Goal: Find specific page/section: Find specific page/section

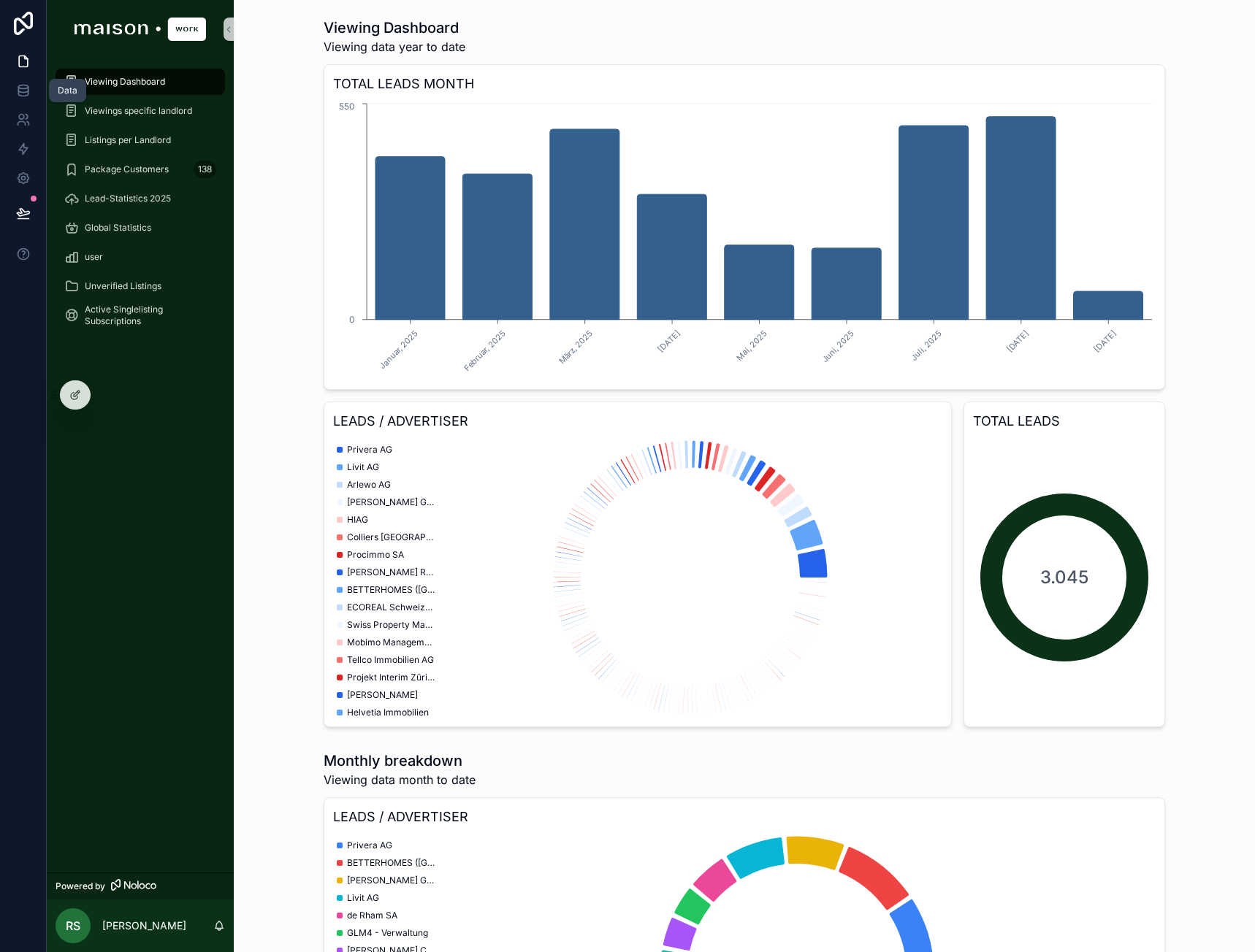
click at [24, 81] on link at bounding box center [23, 90] width 46 height 29
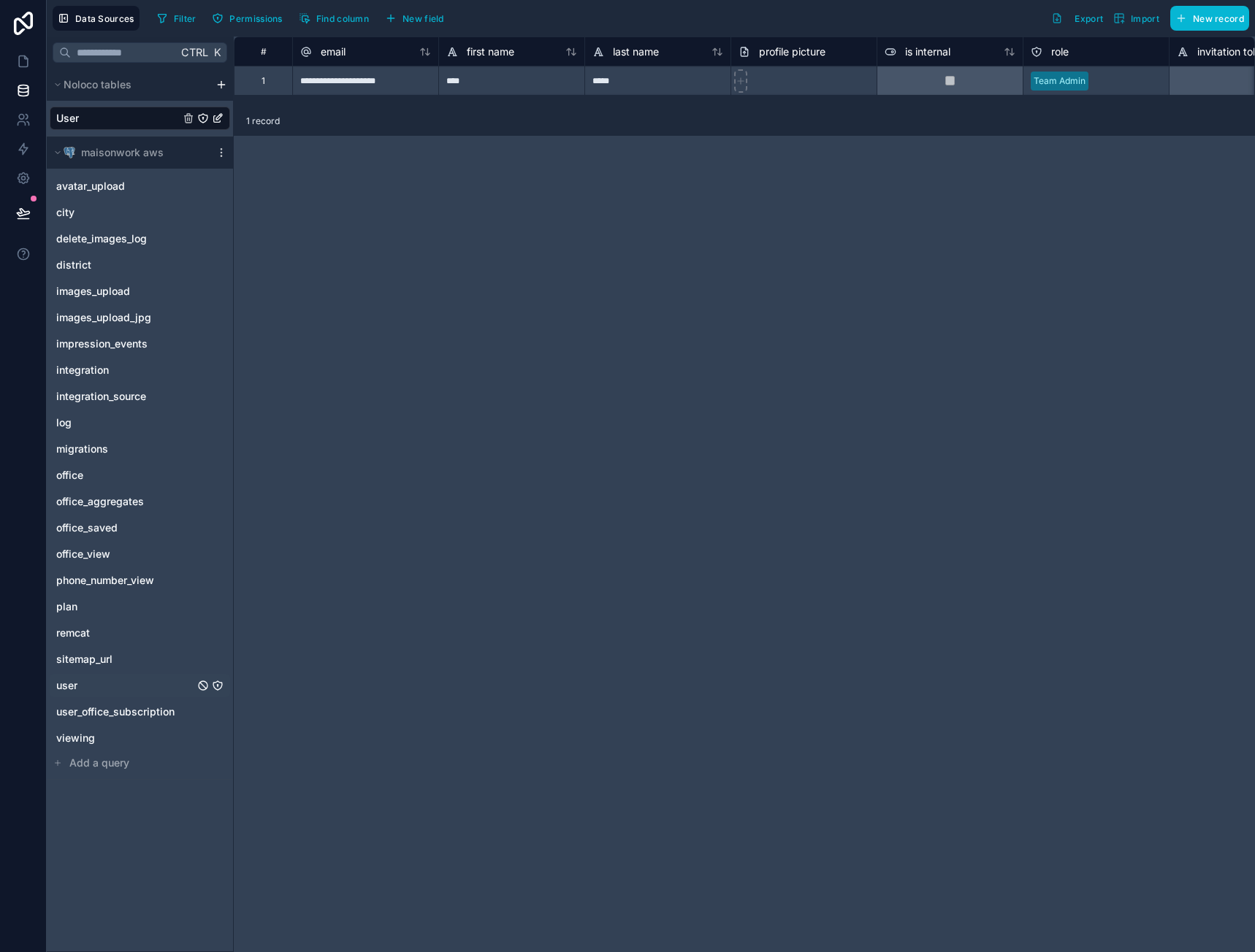
click at [71, 684] on span "user" at bounding box center [67, 686] width 21 height 15
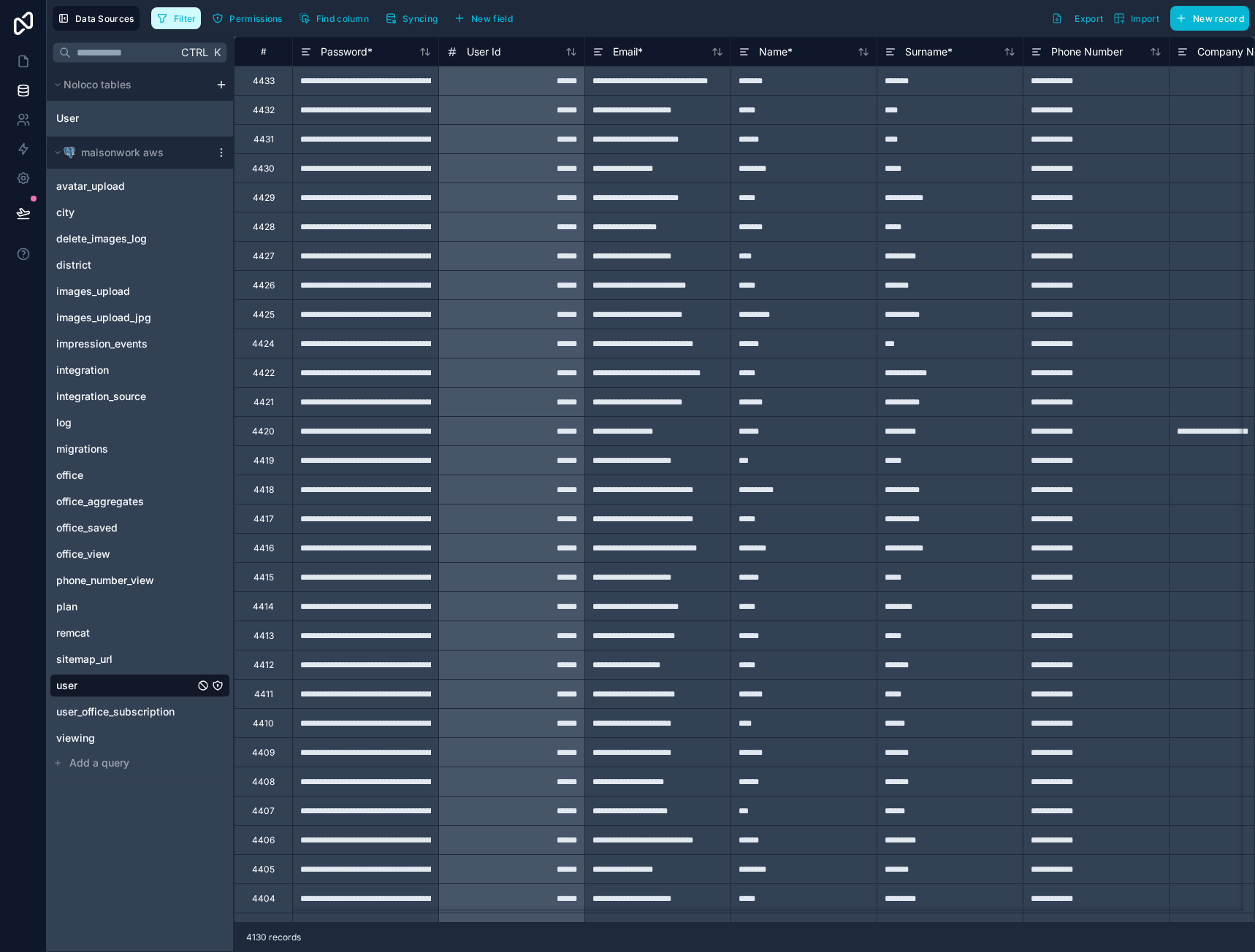
click at [194, 18] on span "Filter" at bounding box center [185, 18] width 23 height 11
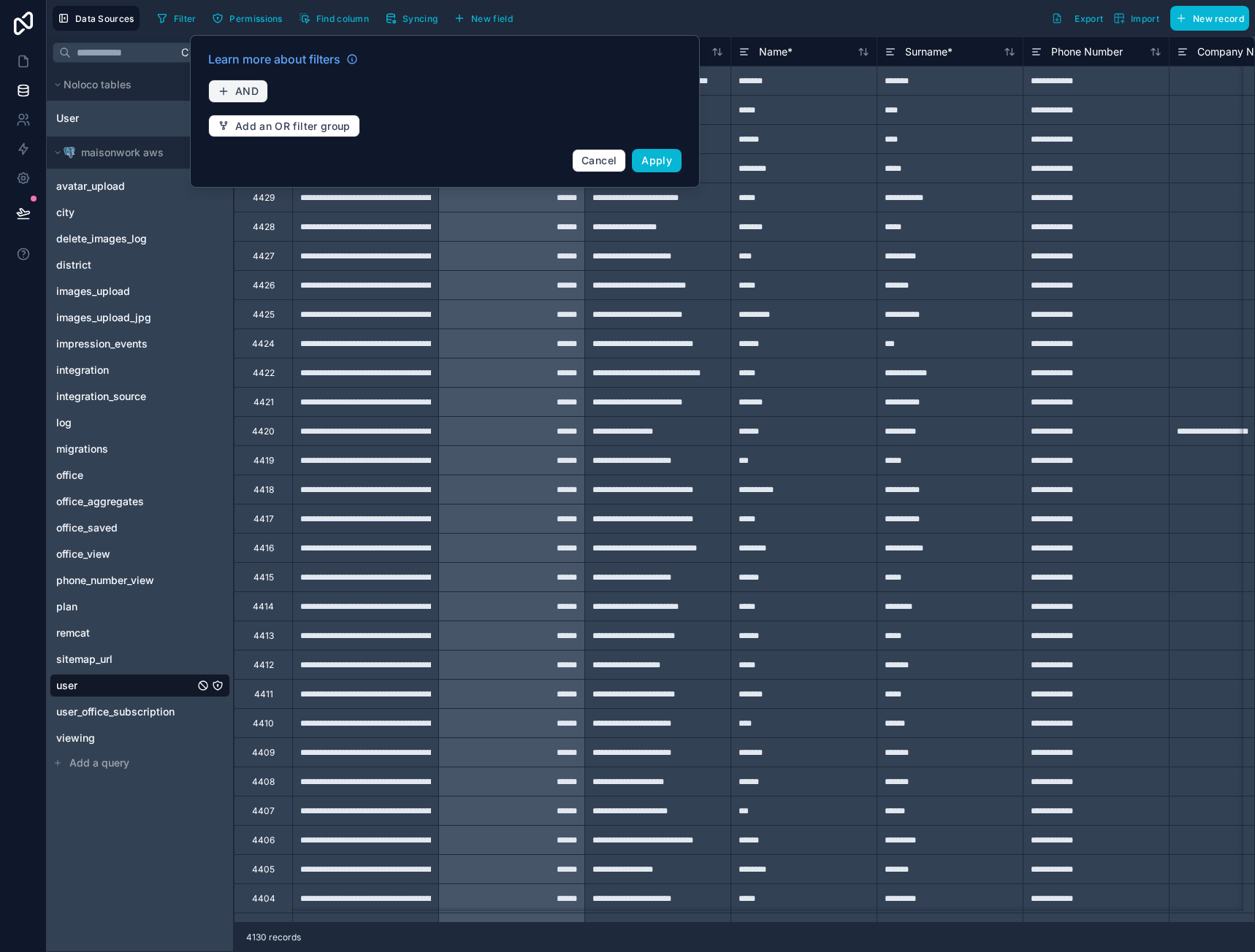
click at [245, 82] on button "AND" at bounding box center [238, 91] width 60 height 24
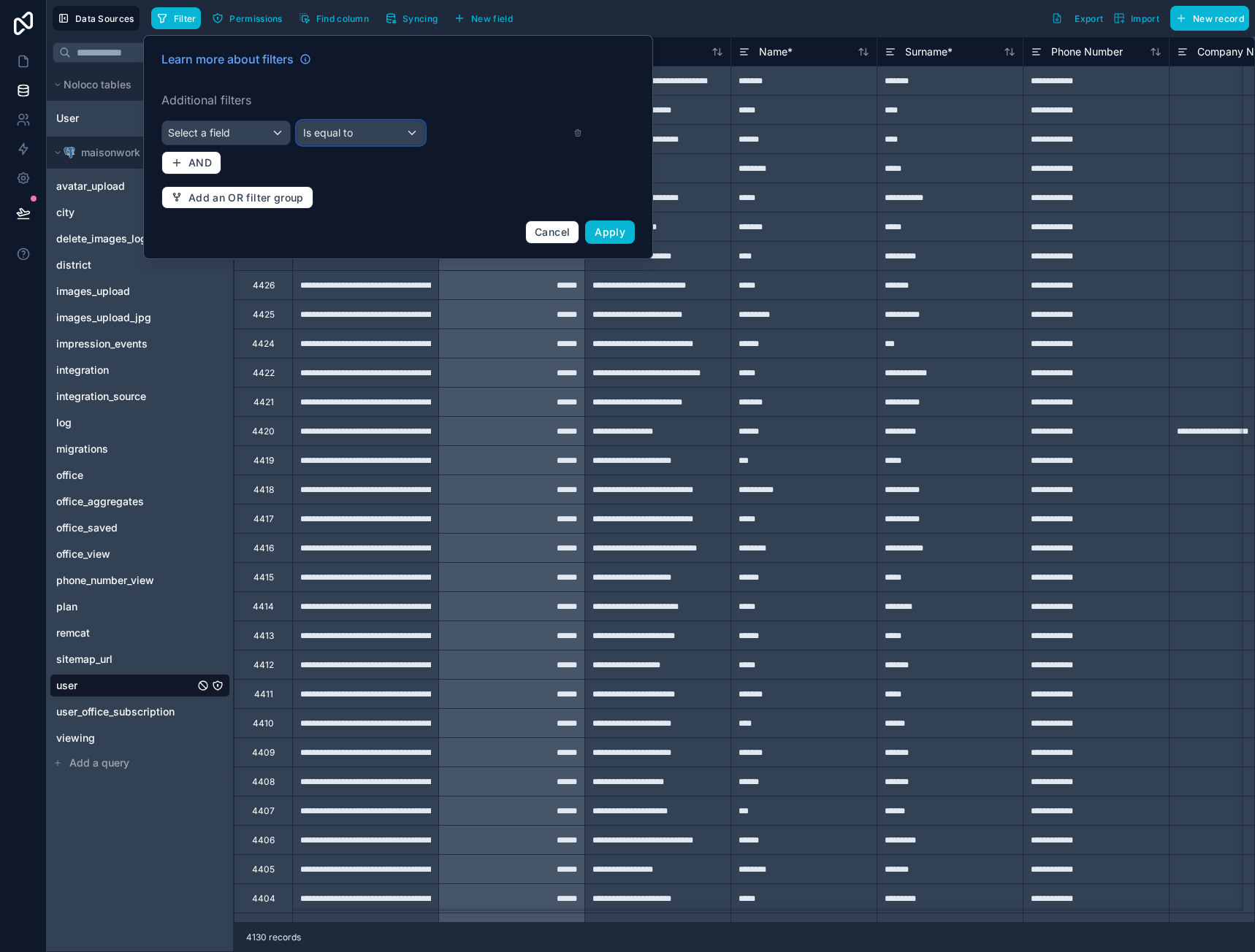
click at [358, 132] on div "Is equal to" at bounding box center [361, 133] width 128 height 24
click at [247, 119] on div at bounding box center [398, 147] width 509 height 224
click at [243, 134] on div "Select a field" at bounding box center [227, 133] width 128 height 24
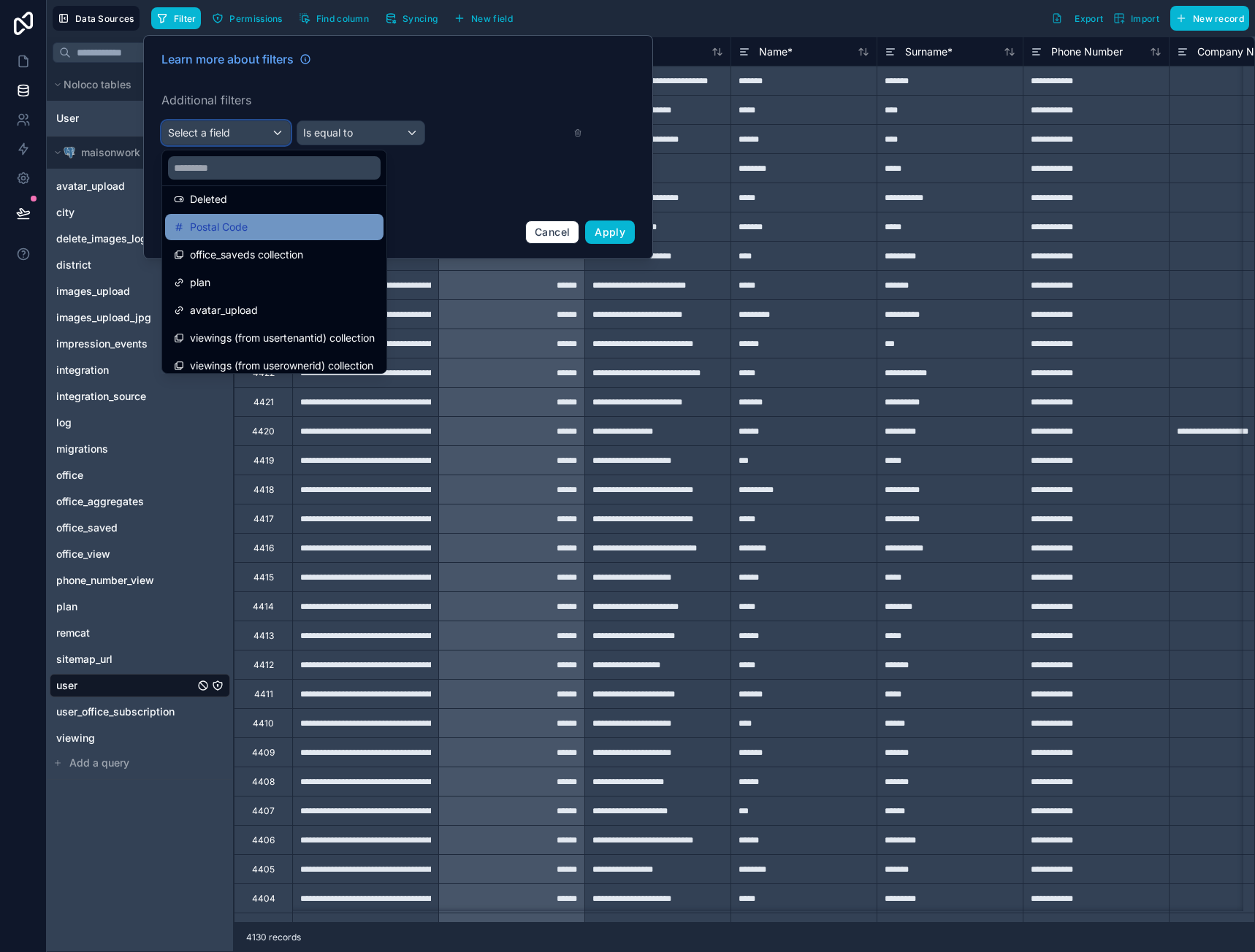
scroll to position [876, 0]
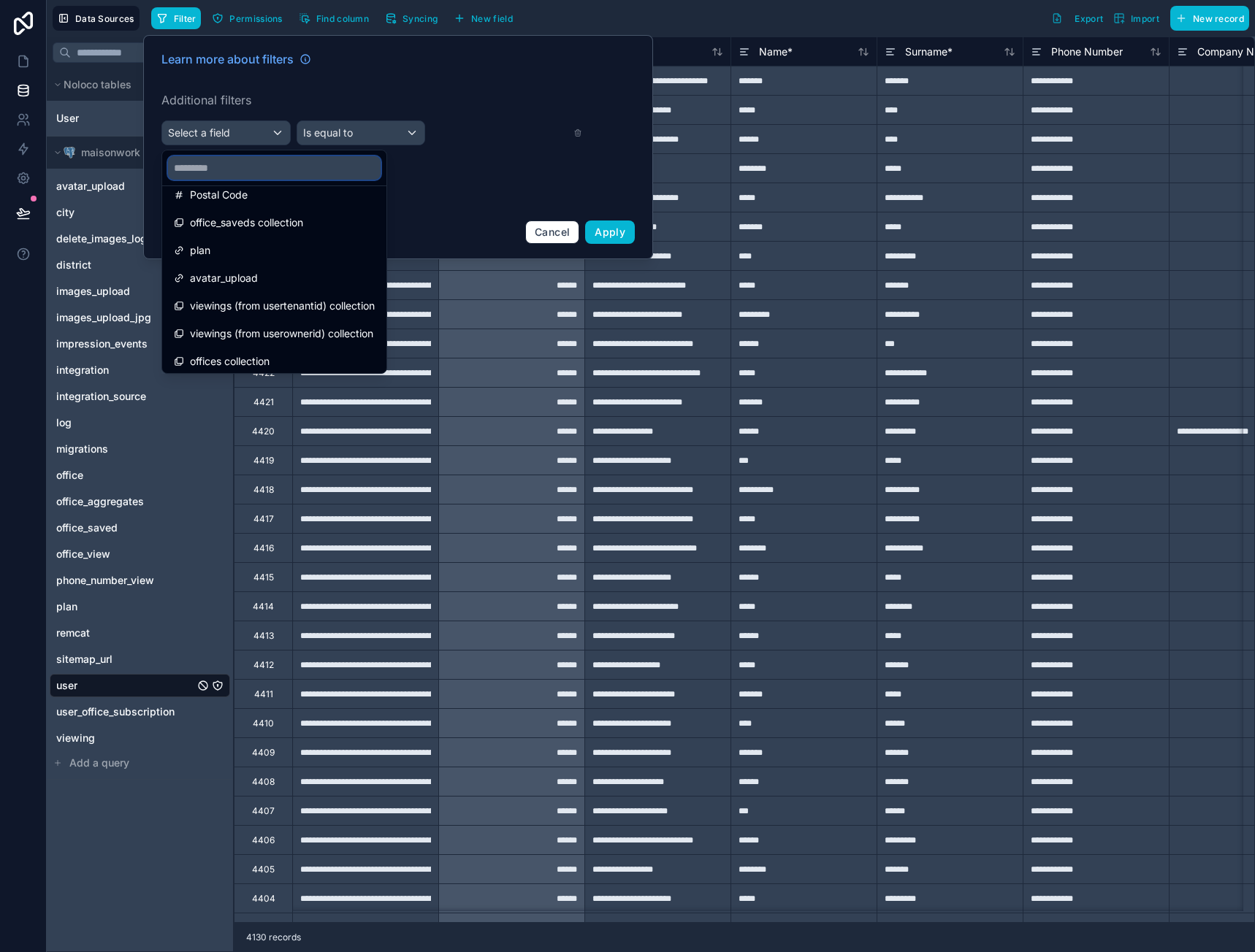
click at [245, 174] on input "text" at bounding box center [274, 168] width 213 height 24
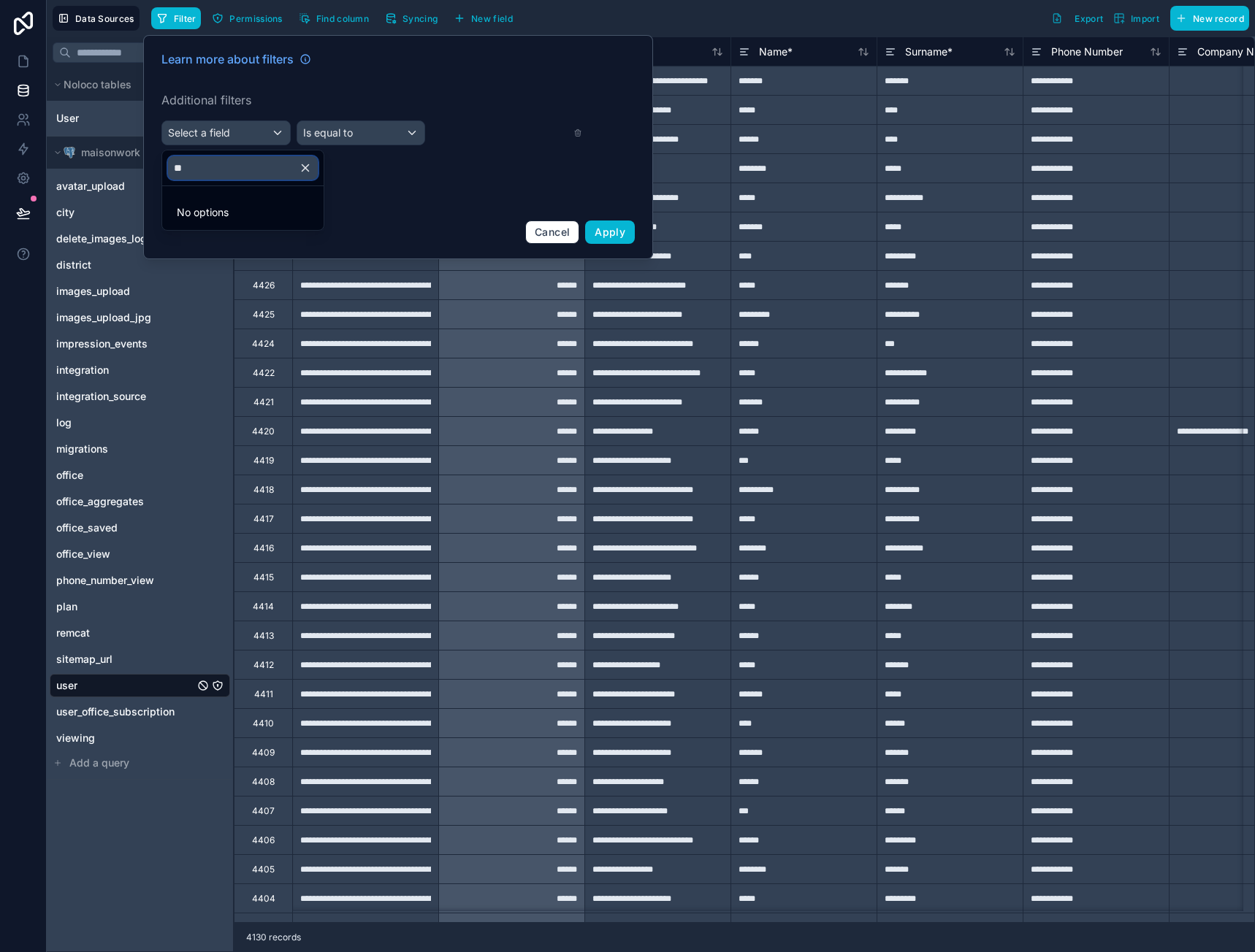
scroll to position [0, 0]
type input "*"
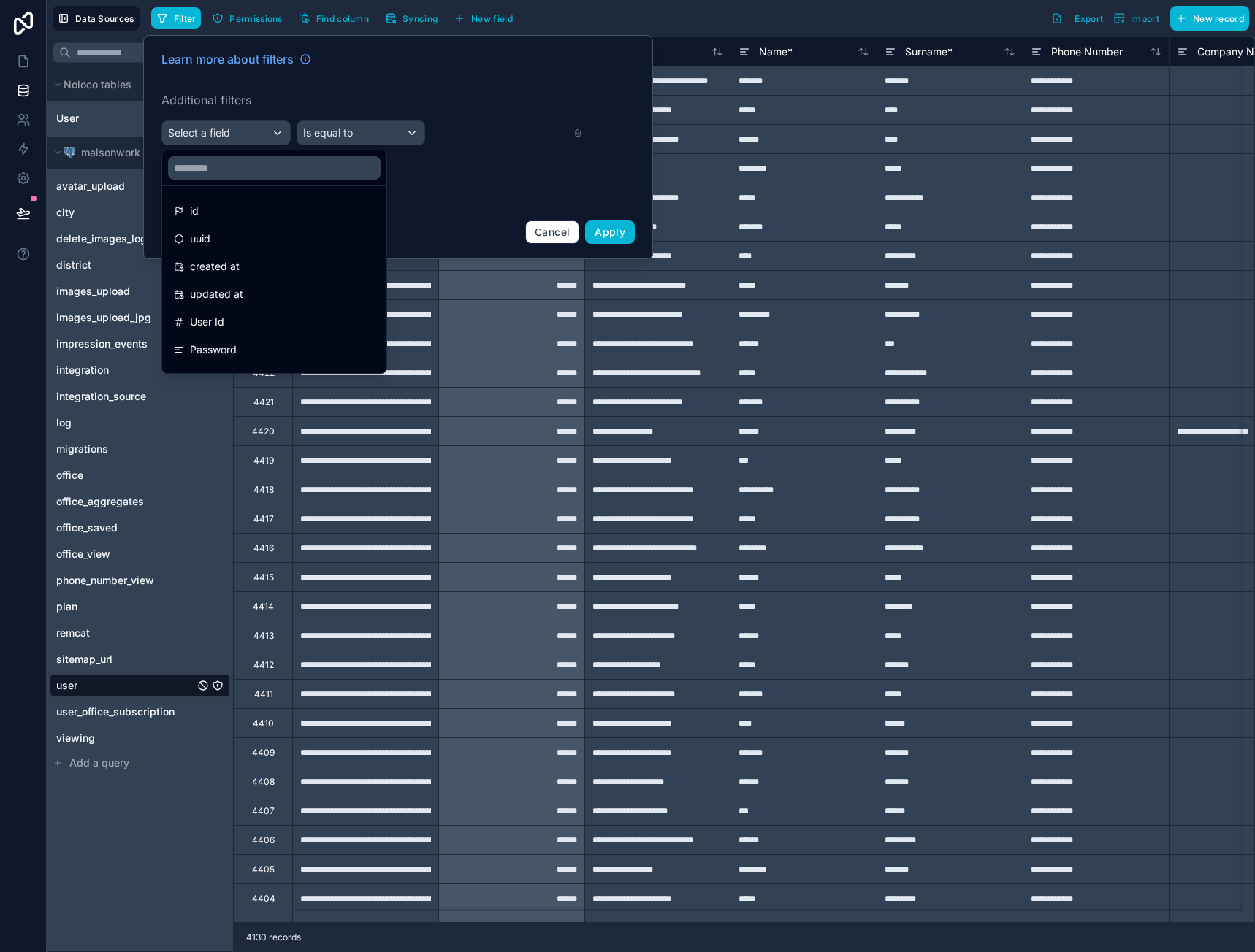
click at [737, 23] on div "Filter Permissions Find column Syncing New field Export Import New record" at bounding box center [700, 18] width 1098 height 25
click at [471, 160] on div at bounding box center [398, 147] width 509 height 224
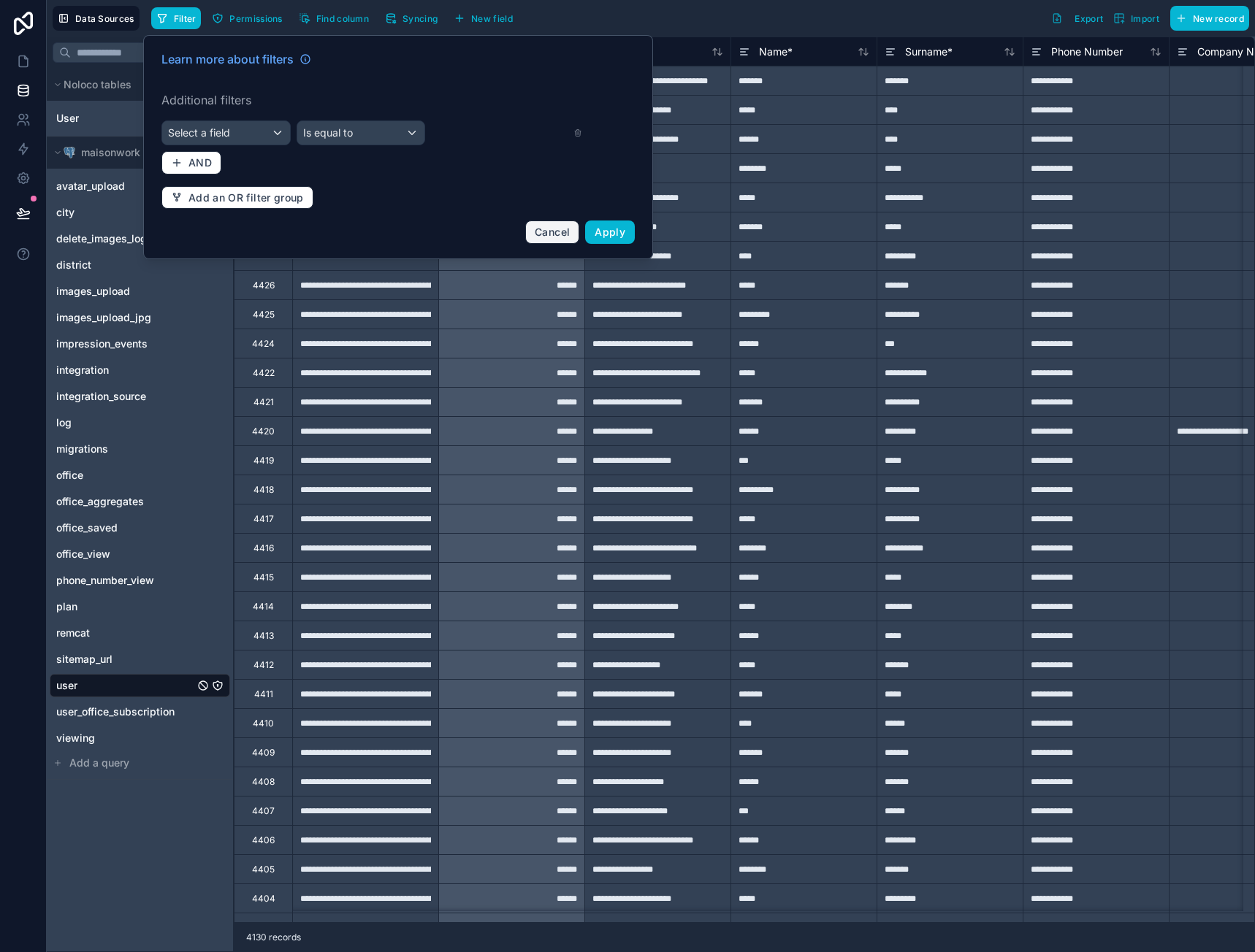
click at [550, 222] on button "Cancel" at bounding box center [552, 232] width 54 height 24
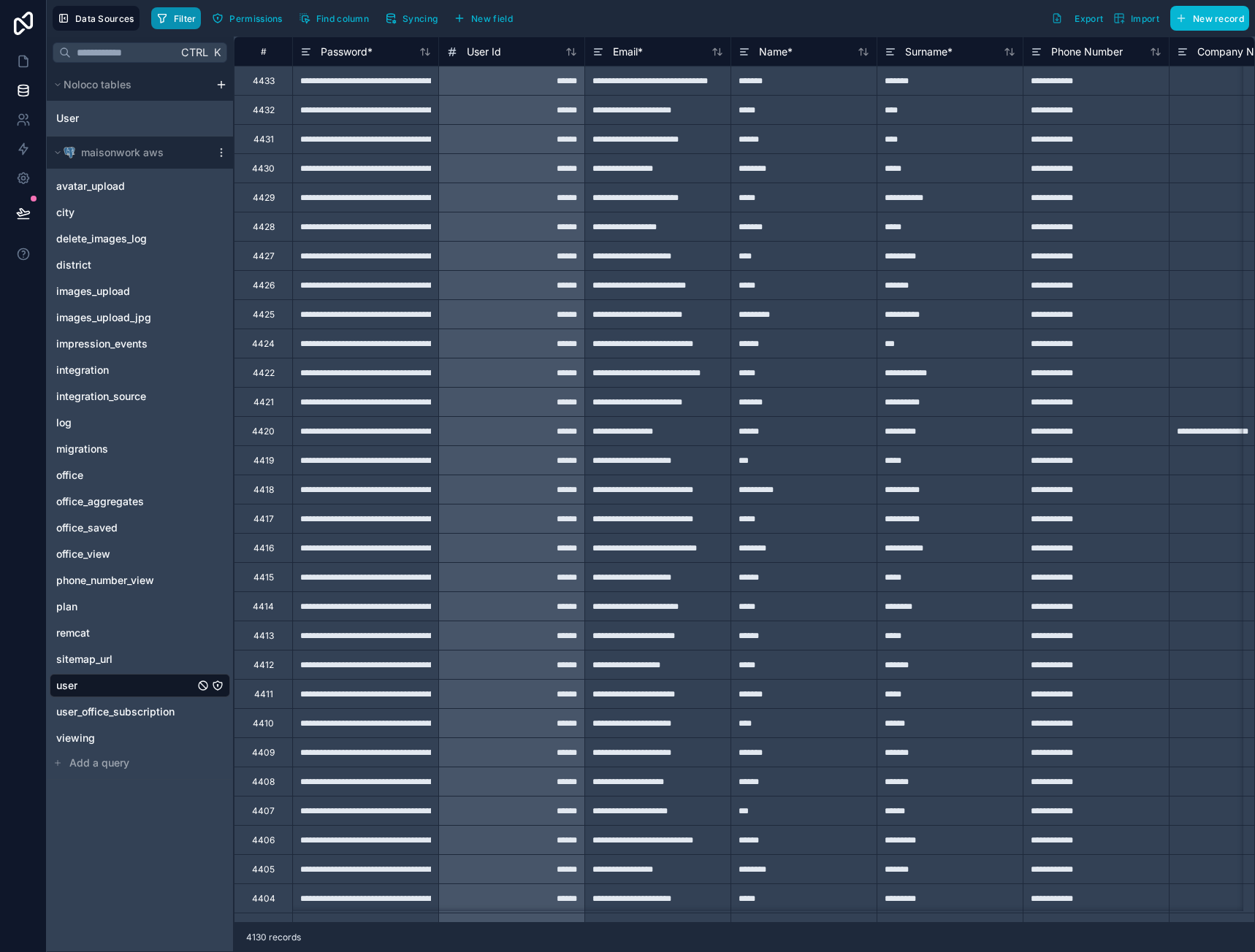
click at [180, 19] on span "Filter" at bounding box center [185, 18] width 23 height 11
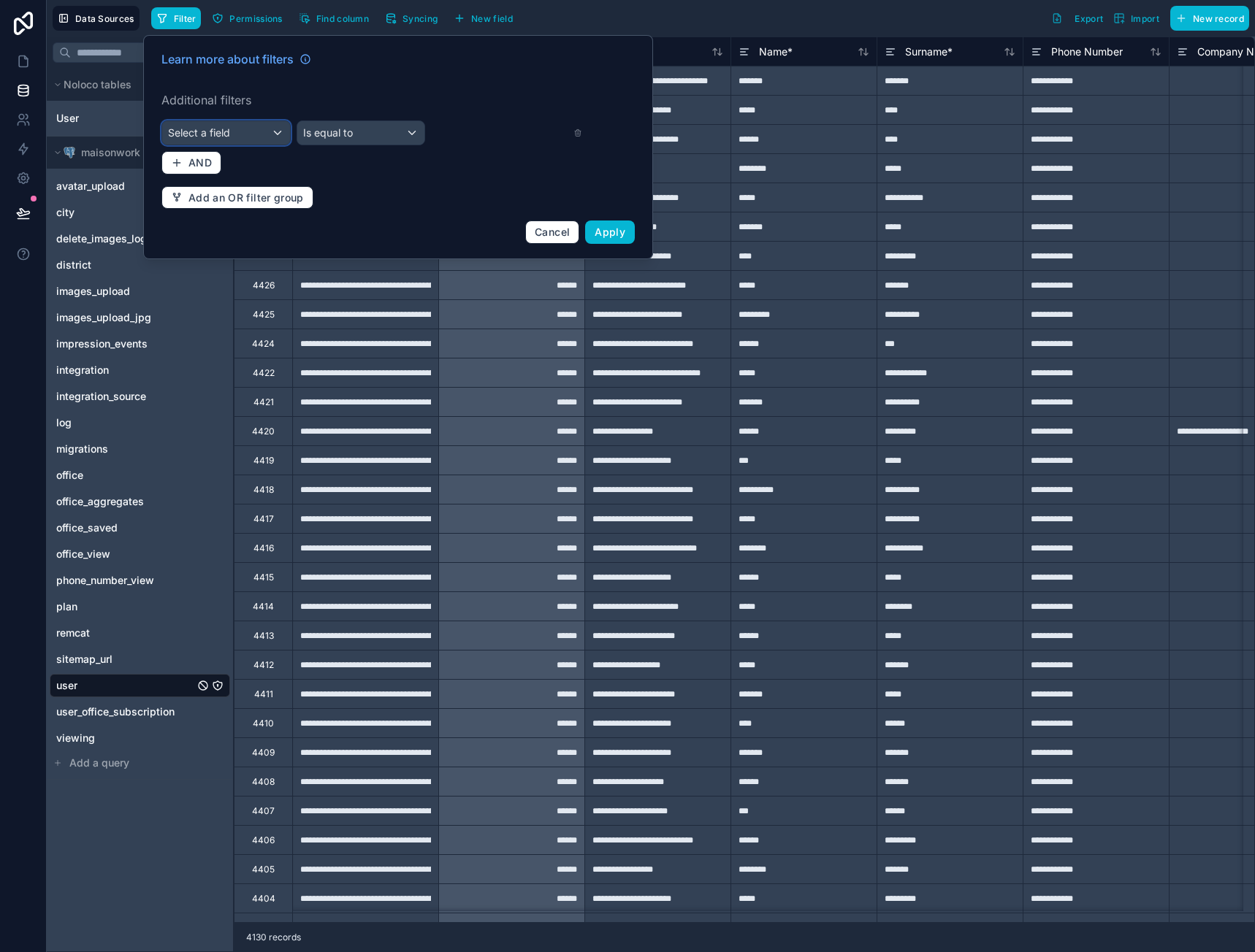
click at [227, 124] on div "Select a field" at bounding box center [227, 133] width 128 height 24
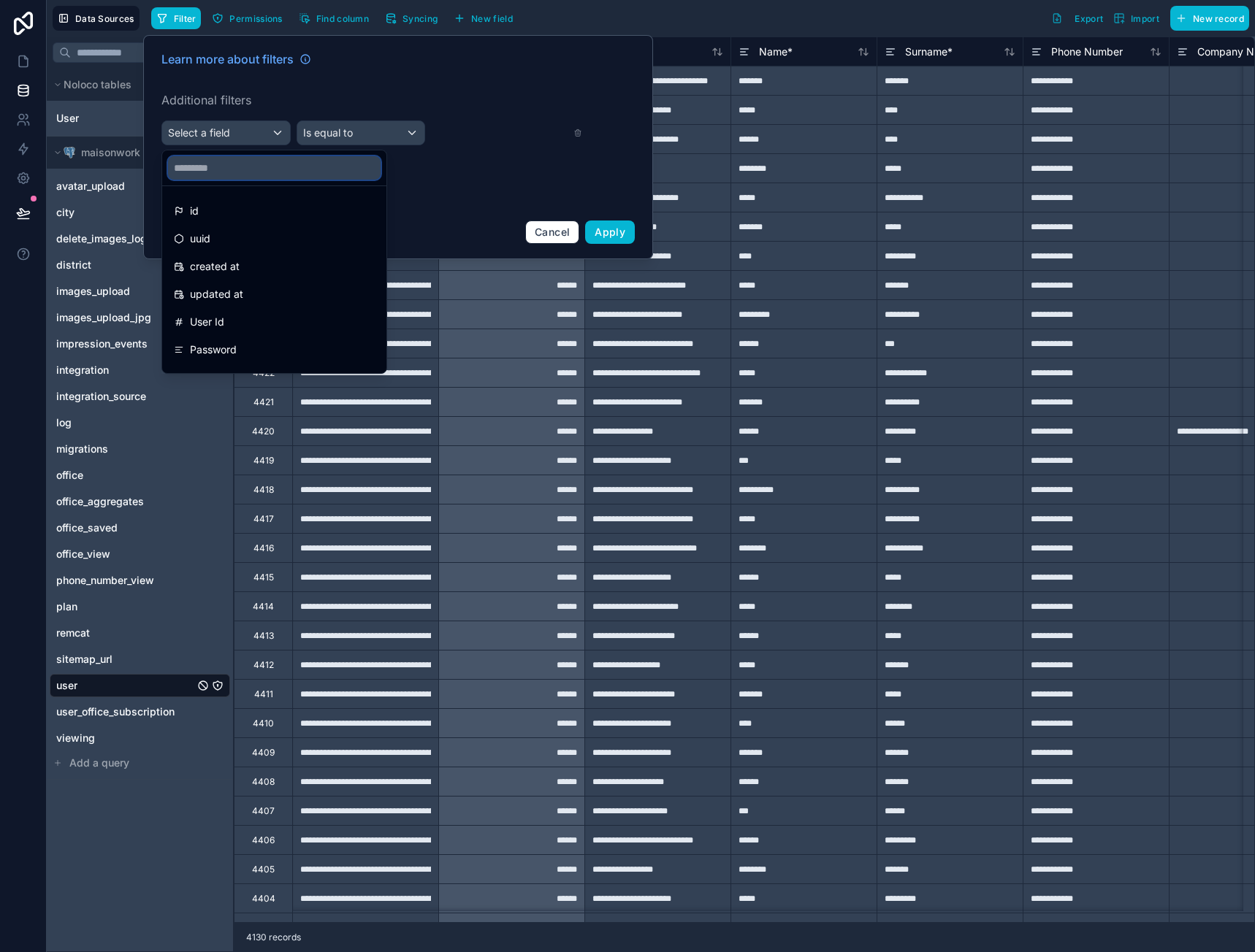
click at [219, 160] on input "text" at bounding box center [274, 168] width 213 height 24
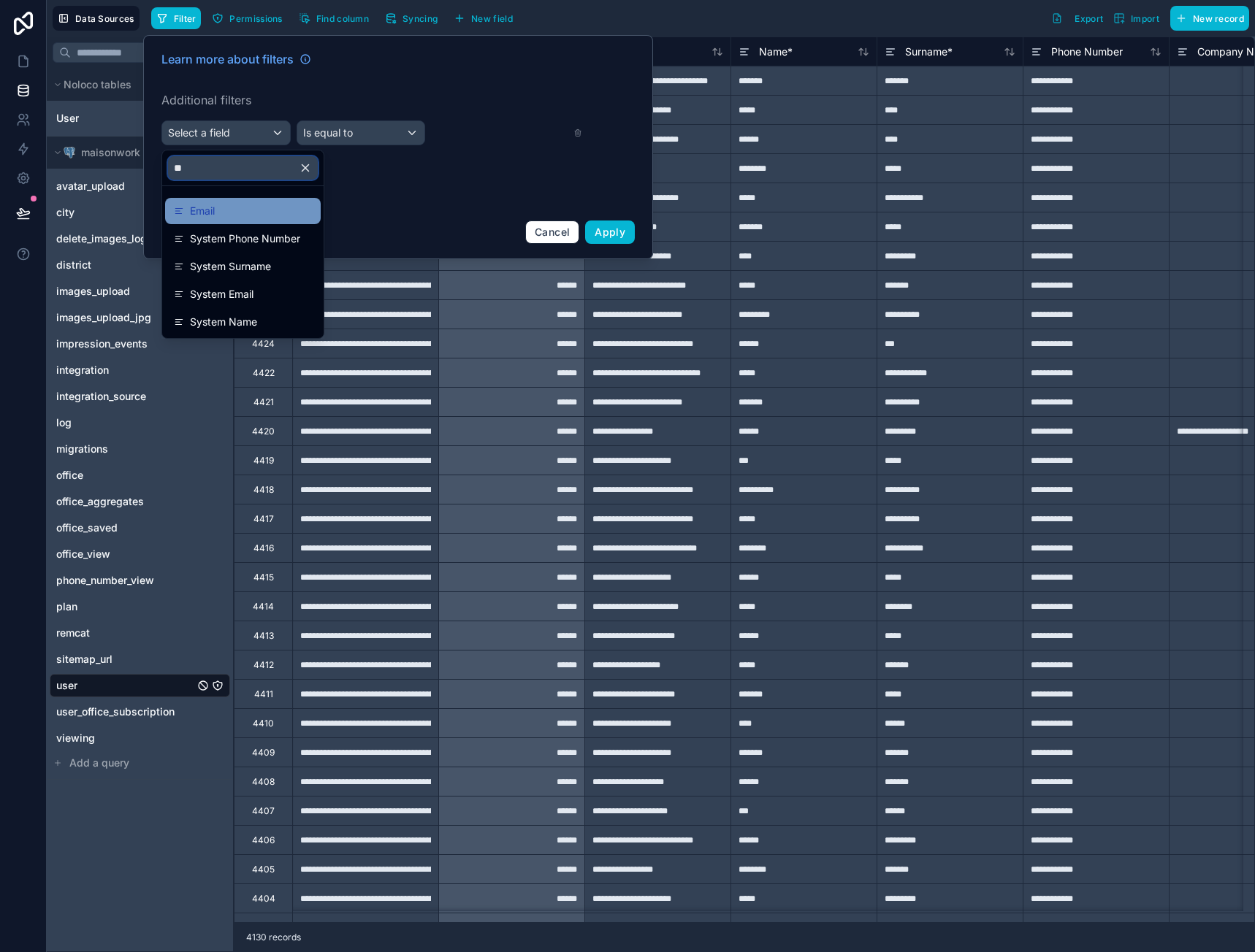
type input "**"
click at [216, 209] on div "Email" at bounding box center [242, 211] width 138 height 18
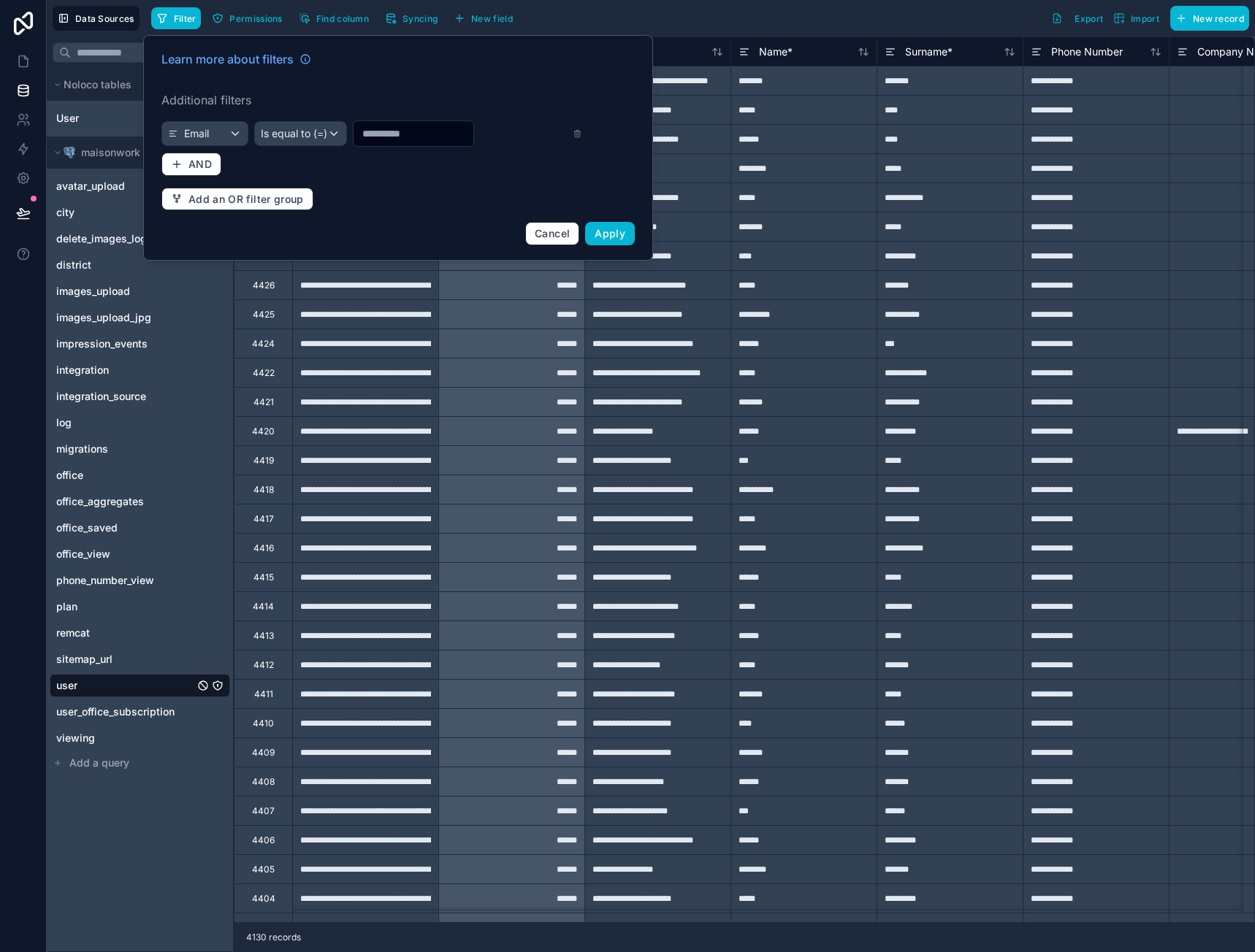
click at [385, 133] on input "text" at bounding box center [414, 133] width 119 height 20
type input "**********"
click at [611, 229] on span "Apply" at bounding box center [609, 234] width 31 height 12
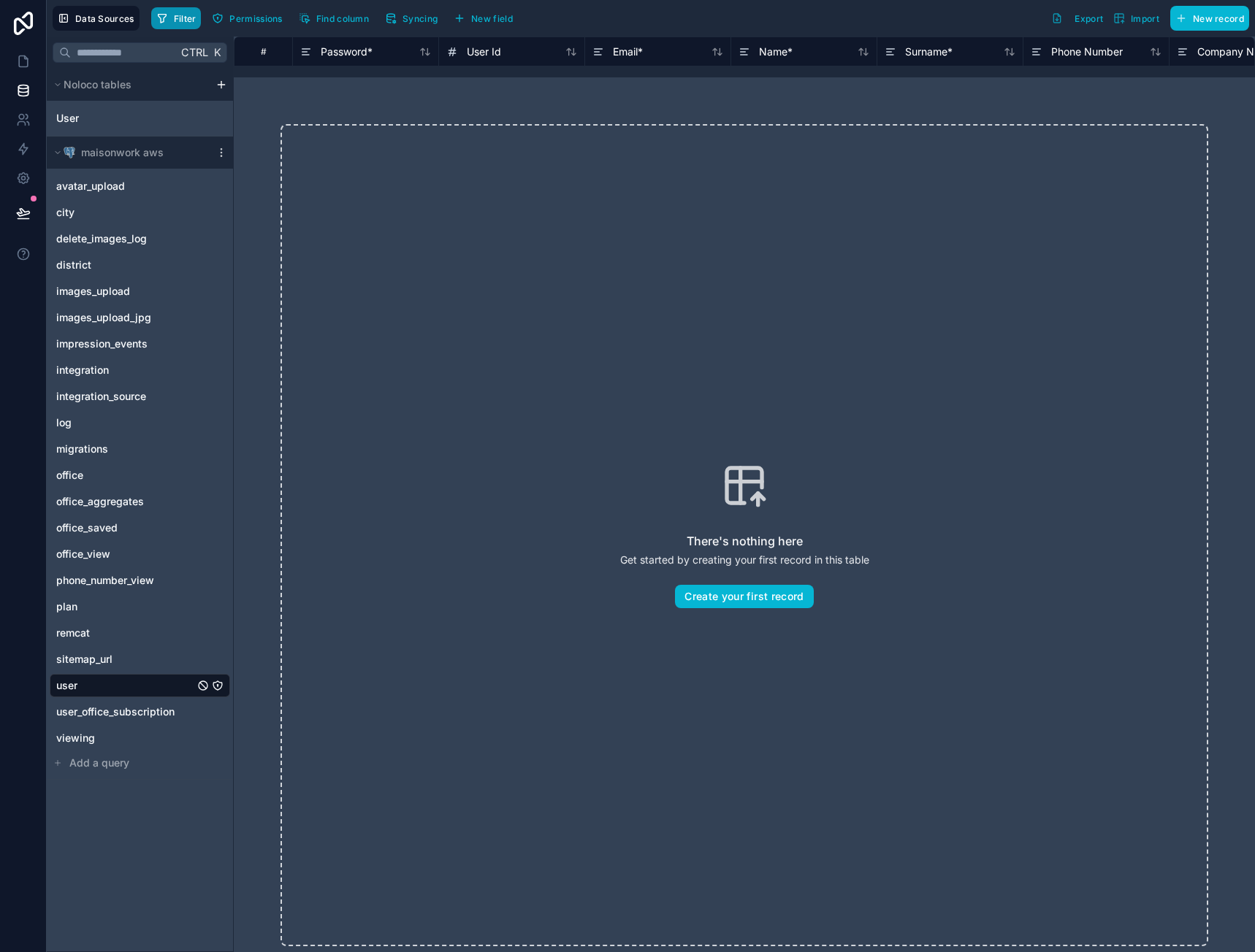
click at [170, 20] on button "Filter" at bounding box center [176, 18] width 50 height 22
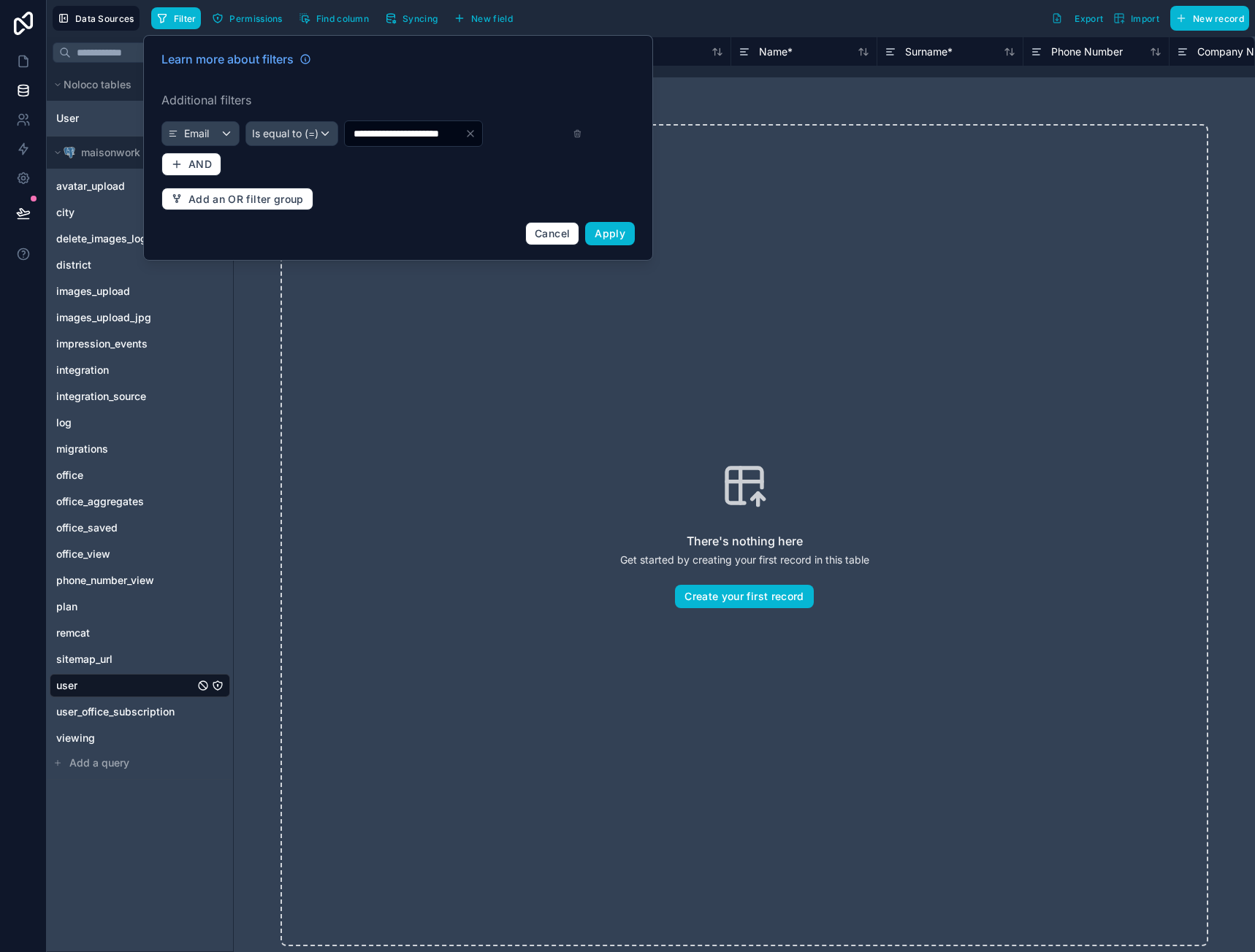
click at [461, 141] on input "**********" at bounding box center [405, 133] width 119 height 20
click at [613, 234] on span "Apply" at bounding box center [609, 234] width 31 height 12
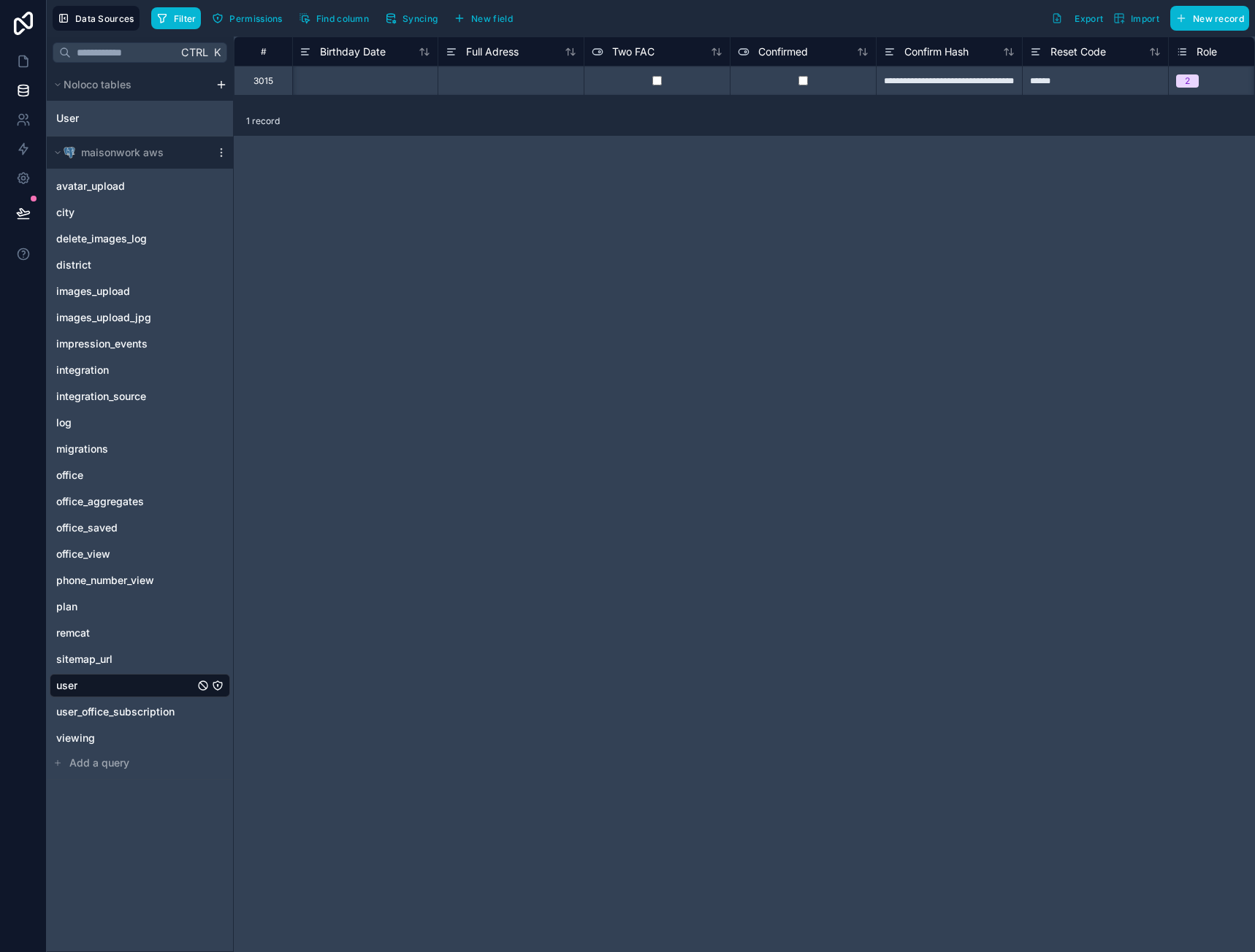
scroll to position [0, 1031]
click at [985, 88] on div "**********" at bounding box center [941, 80] width 146 height 29
click at [1035, 168] on div "**********" at bounding box center [744, 494] width 1021 height 916
